Goal: Find specific page/section: Find specific page/section

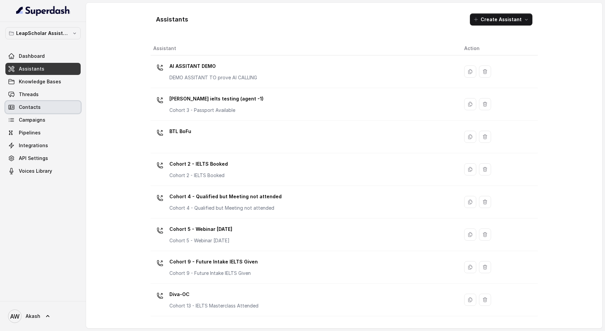
click at [39, 96] on link "Threads" at bounding box center [42, 94] width 75 height 12
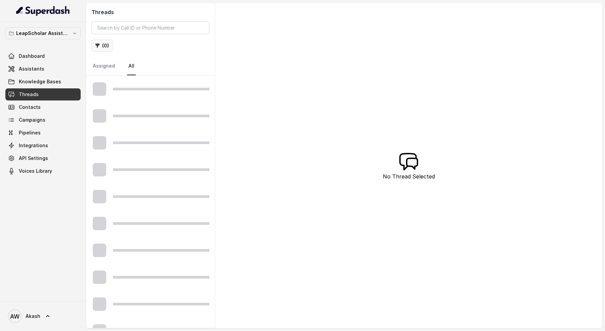
click at [100, 45] on button "( 0 )" at bounding box center [102, 46] width 22 height 12
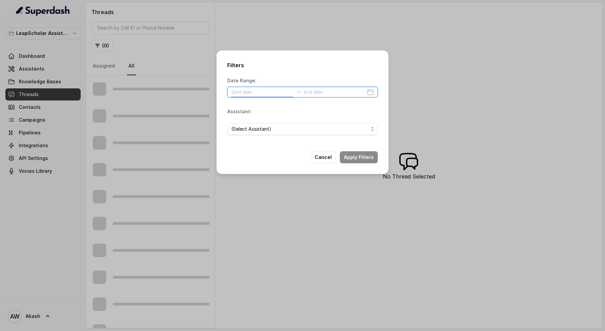
click at [250, 96] on input at bounding box center [262, 91] width 62 height 7
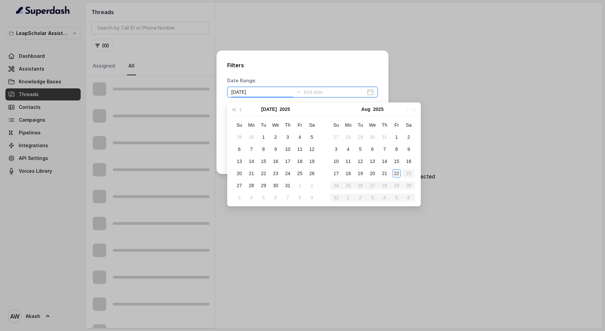
type input "2025-07-12"
type input "2025-08-19"
type input "[DATE]"
click at [396, 173] on div "22" at bounding box center [397, 174] width 8 height 8
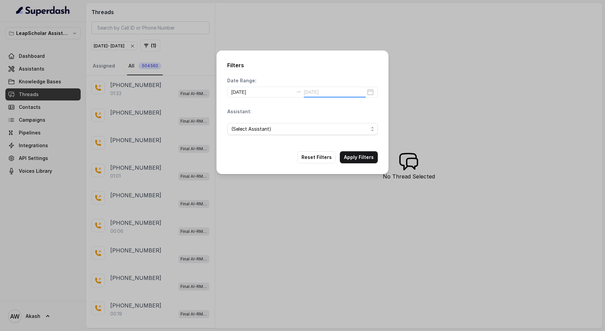
type input "[DATE]"
click at [284, 128] on span "(Select Assistant)" at bounding box center [299, 129] width 137 height 8
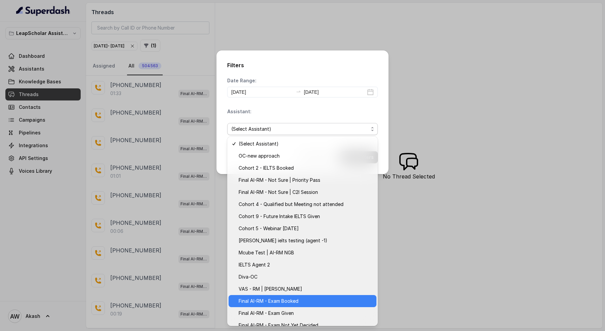
scroll to position [28, 0]
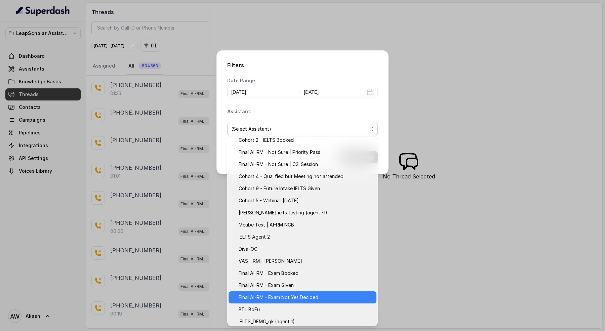
click at [293, 296] on span "Final AI-RM - Exam Not Yet Decided" at bounding box center [306, 298] width 134 height 8
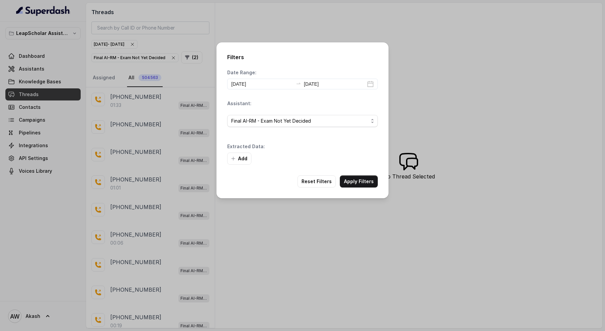
click at [358, 166] on div "Filters Date Range: 2025-08-22 2025-08-22 Assistant: Final AI-RM - Exam Not Yet…" at bounding box center [303, 120] width 172 height 156
click at [359, 179] on button "Apply Filters" at bounding box center [359, 182] width 38 height 12
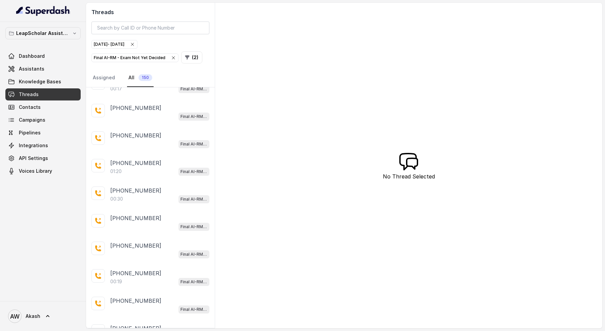
scroll to position [860, 0]
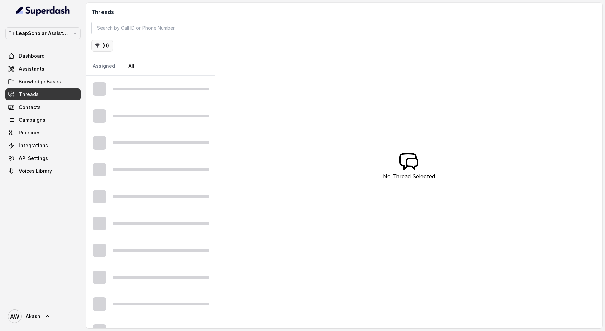
click at [99, 45] on icon "button" at bounding box center [97, 45] width 5 height 5
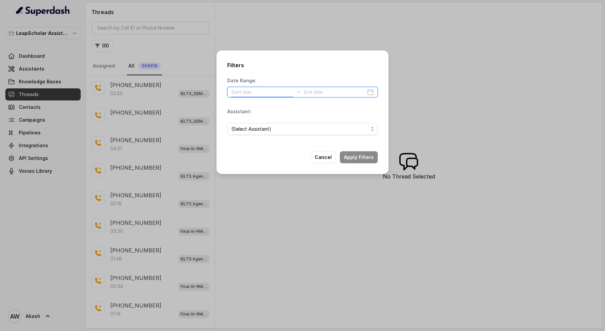
click at [251, 92] on input at bounding box center [262, 91] width 62 height 7
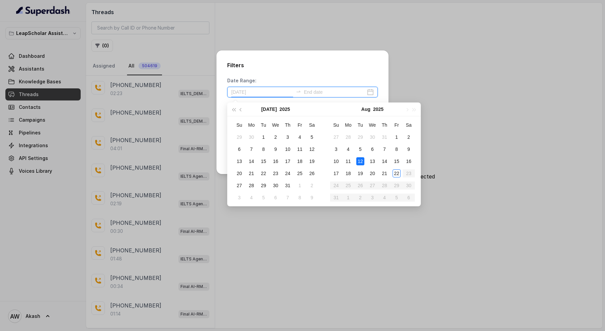
type input "[DATE]"
click at [399, 175] on div "22" at bounding box center [397, 174] width 8 height 8
type input "[DATE]"
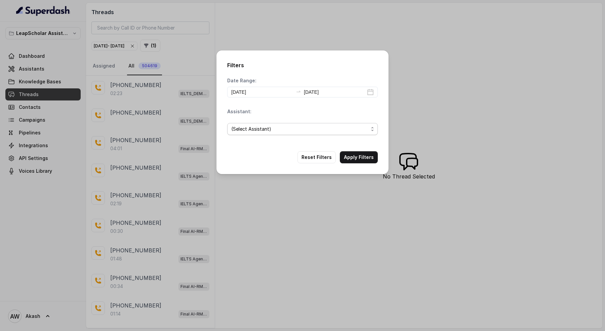
click at [250, 130] on span "(Select Assistant)" at bounding box center [299, 129] width 137 height 8
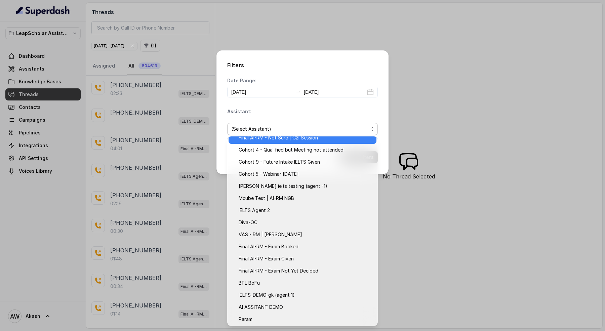
scroll to position [55, 0]
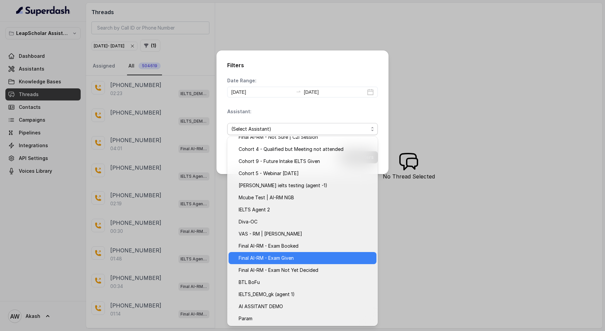
click at [294, 263] on div "Final AI-RM - Exam Given" at bounding box center [303, 258] width 148 height 12
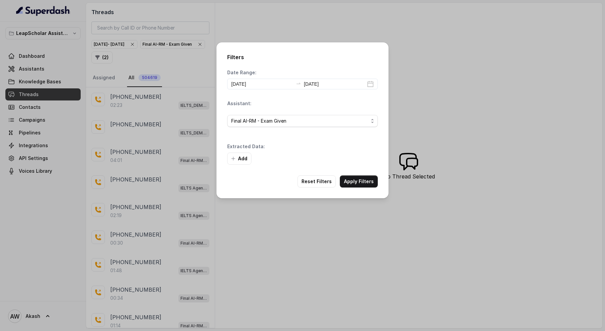
click at [356, 190] on div "Filters Date Range: [DATE] [DATE] Assistant: Final AI-RM - Exam Given Extracted…" at bounding box center [303, 120] width 172 height 156
click at [356, 180] on button "Apply Filters" at bounding box center [359, 182] width 38 height 12
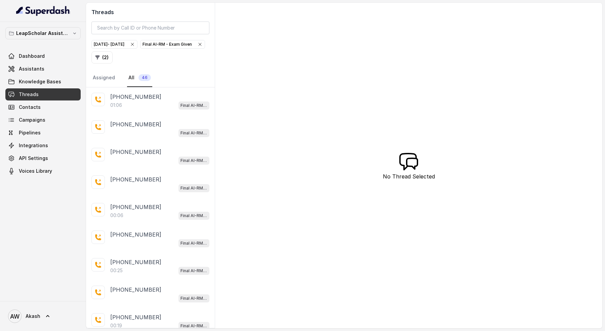
click at [197, 47] on icon "button" at bounding box center [199, 44] width 5 height 5
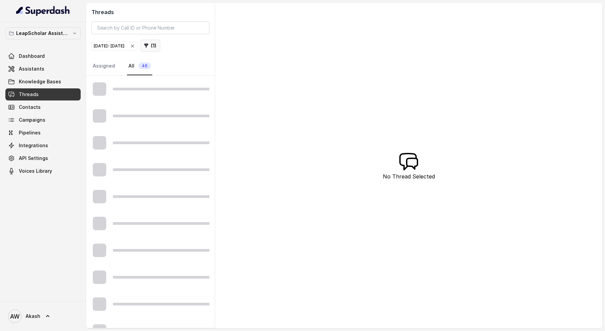
click at [160, 48] on button "( 1 )" at bounding box center [150, 46] width 20 height 12
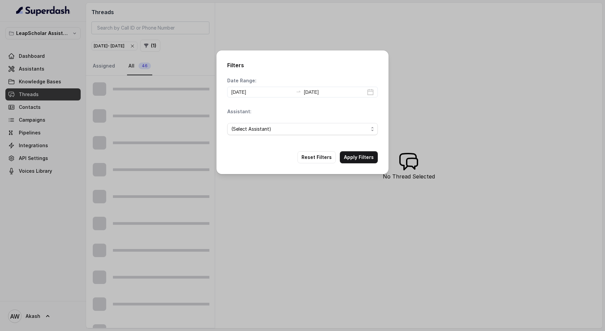
click at [266, 119] on div "(Select Assistant)" at bounding box center [302, 129] width 151 height 23
click at [266, 124] on span "(Select Assistant)" at bounding box center [302, 129] width 151 height 12
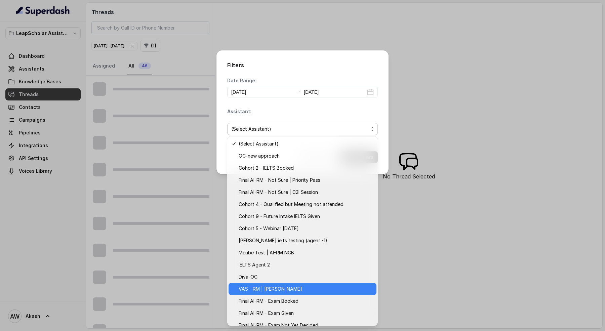
scroll to position [22, 0]
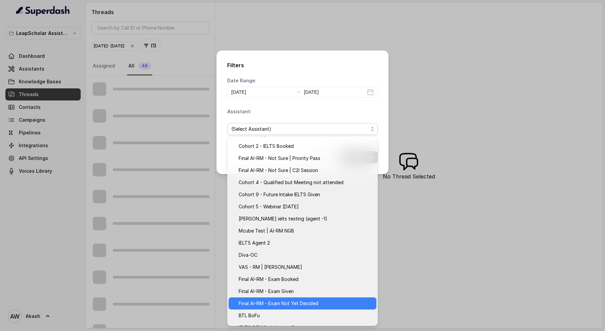
click at [305, 302] on span "Final AI-RM - Exam Not Yet Decided" at bounding box center [306, 304] width 134 height 8
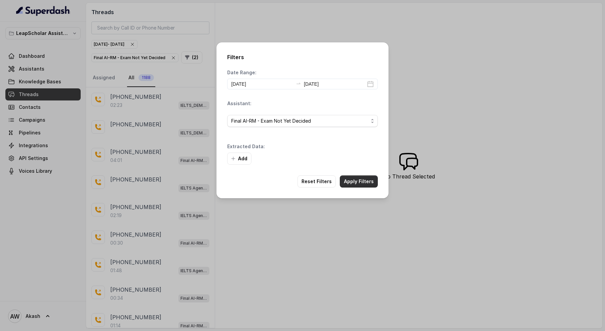
click at [353, 184] on button "Apply Filters" at bounding box center [359, 182] width 38 height 12
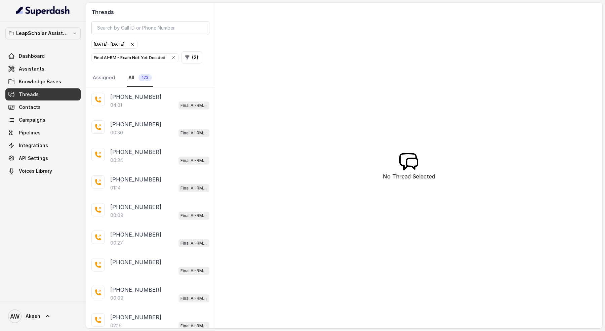
click at [187, 71] on nav "Assigned All 173" at bounding box center [150, 78] width 118 height 18
click at [184, 81] on nav "Assigned All 173" at bounding box center [150, 78] width 118 height 18
